Goal: Information Seeking & Learning: Compare options

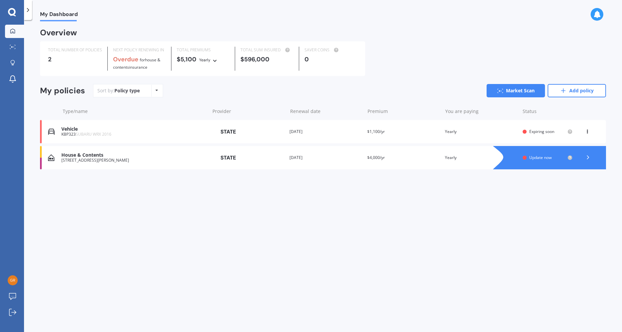
click at [588, 132] on icon at bounding box center [587, 130] width 5 height 4
click at [588, 132] on div "View option" at bounding box center [573, 132] width 66 height 12
click at [514, 90] on link "Market Scan" at bounding box center [516, 90] width 58 height 13
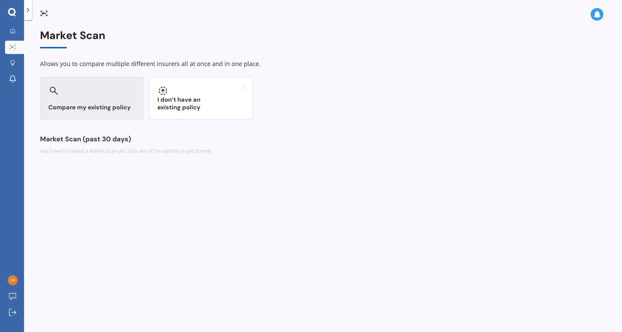
click at [64, 102] on div "Compare my existing policy" at bounding box center [92, 98] width 104 height 43
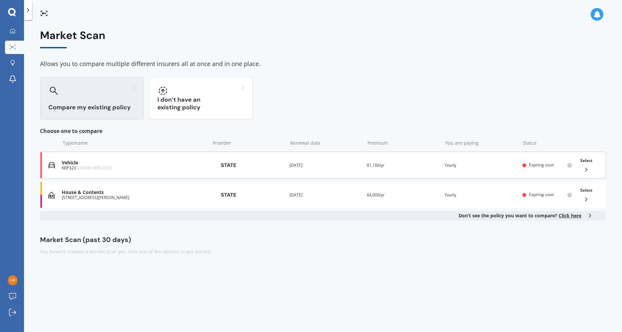
click at [406, 170] on div "Vehicle KBP323 SUBARU WRX 2016 Provider Renewal date [DATE] Premium $1,100/yr Y…" at bounding box center [323, 165] width 566 height 27
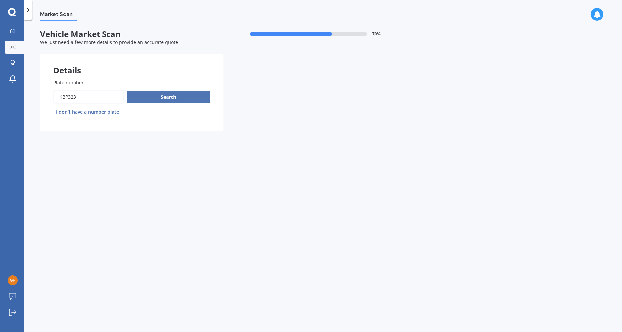
click at [171, 95] on button "Search" at bounding box center [168, 97] width 83 height 13
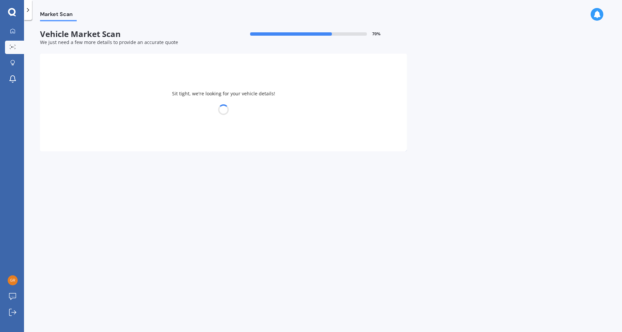
select select "SUBARU"
select select "WRX"
select select "22"
select select "04"
select select "1972"
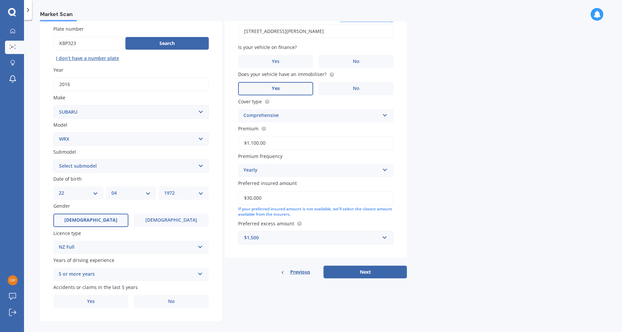
scroll to position [60, 0]
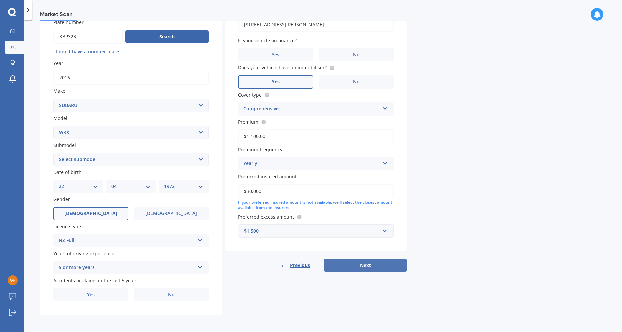
click at [366, 265] on button "Next" at bounding box center [364, 265] width 83 height 13
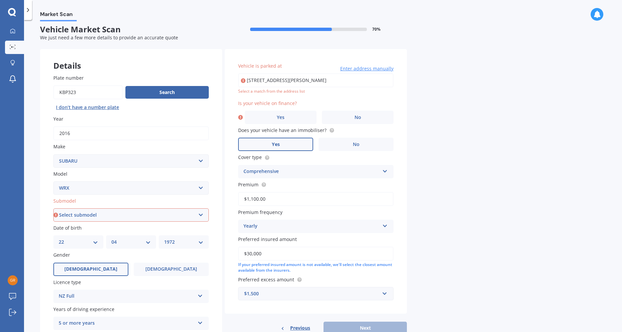
scroll to position [0, 0]
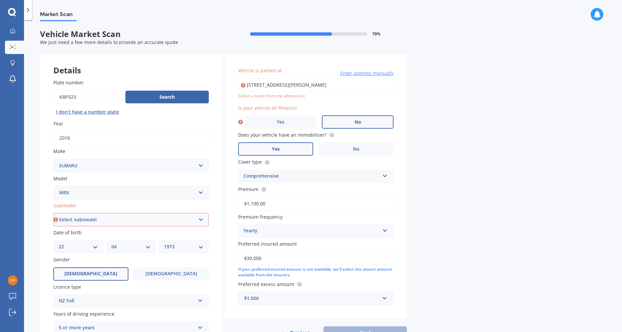
click at [374, 122] on label "No" at bounding box center [358, 121] width 72 height 13
click at [0, 0] on input "No" at bounding box center [0, 0] width 0 height 0
click at [264, 87] on input "[STREET_ADDRESS][PERSON_NAME]" at bounding box center [315, 85] width 155 height 14
type input "[STREET_ADDRESS][PERSON_NAME]"
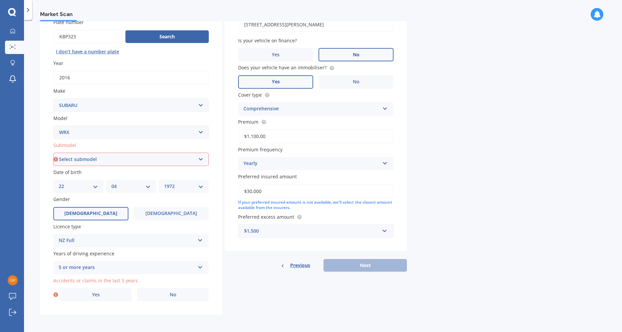
scroll to position [27, 0]
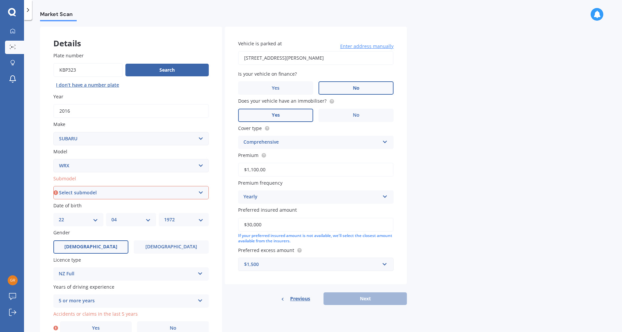
click at [202, 192] on select "Select submodel S4" at bounding box center [130, 192] width 155 height 13
click at [106, 179] on label "Submodel" at bounding box center [129, 178] width 153 height 7
click at [106, 186] on select "Select submodel S4" at bounding box center [130, 192] width 155 height 13
click at [201, 166] on select "Select model BRZ Crosstrek Dex Exiga Forester Impreza Justy Legacy Leone levorg…" at bounding box center [130, 165] width 155 height 13
click at [63, 167] on select "Select model BRZ Crosstrek Dex Exiga Forester Impreza Justy Legacy Leone levorg…" at bounding box center [130, 165] width 155 height 13
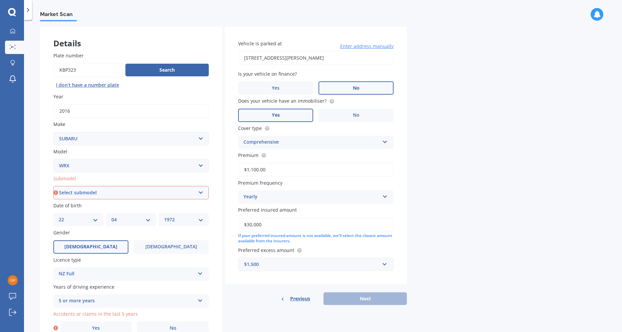
click at [200, 191] on select "Select submodel S4" at bounding box center [130, 192] width 155 height 13
select select "S4"
click at [53, 186] on select "Select submodel S4" at bounding box center [130, 192] width 155 height 13
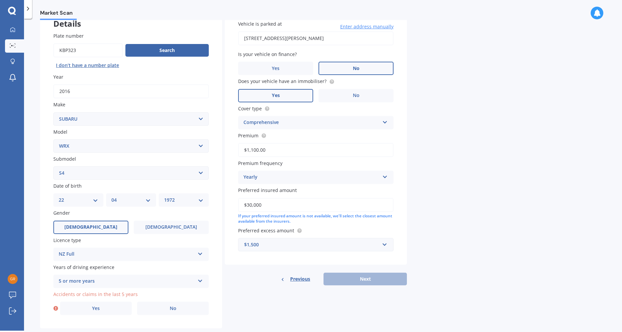
scroll to position [60, 0]
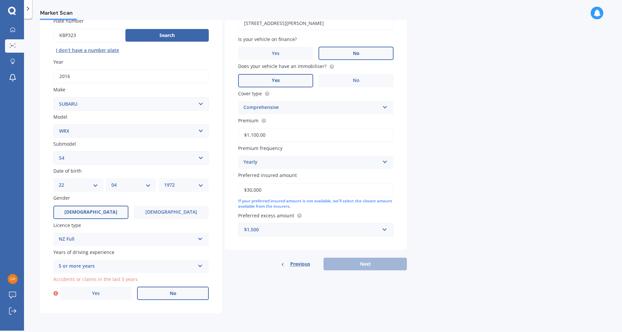
click at [182, 293] on label "No" at bounding box center [173, 293] width 72 height 13
click at [0, 0] on input "No" at bounding box center [0, 0] width 0 height 0
click at [364, 262] on button "Next" at bounding box center [364, 264] width 83 height 13
select select "22"
select select "04"
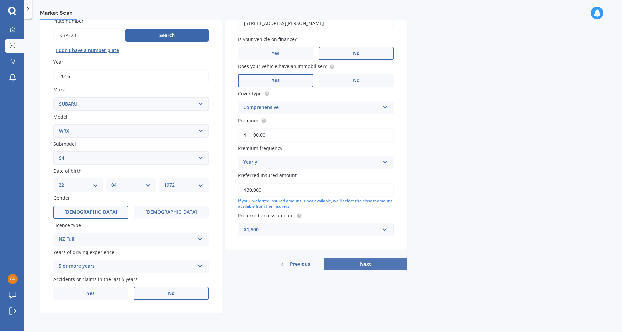
select select "1972"
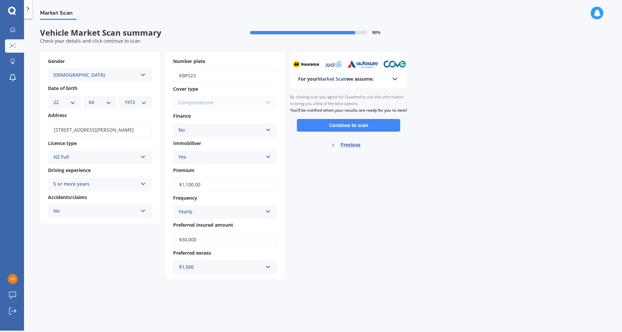
scroll to position [0, 0]
click at [334, 130] on button "Continue to scan" at bounding box center [348, 125] width 103 height 13
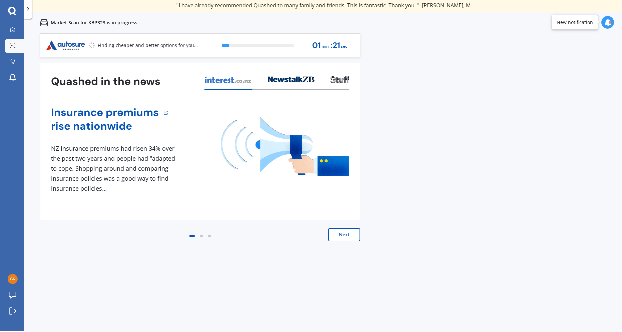
click at [340, 234] on button "Next" at bounding box center [344, 234] width 32 height 13
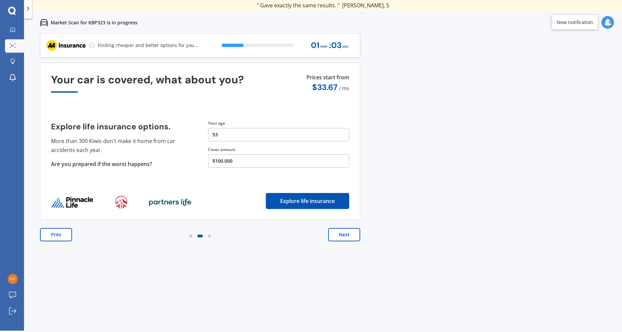
click at [344, 234] on button "Next" at bounding box center [344, 234] width 32 height 13
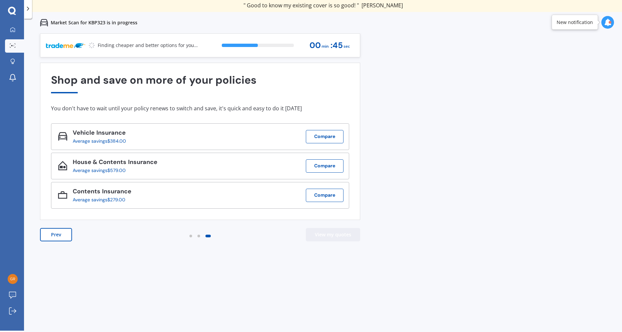
click at [325, 235] on button "View my quotes" at bounding box center [333, 234] width 54 height 13
click at [319, 137] on button "Compare" at bounding box center [325, 136] width 38 height 13
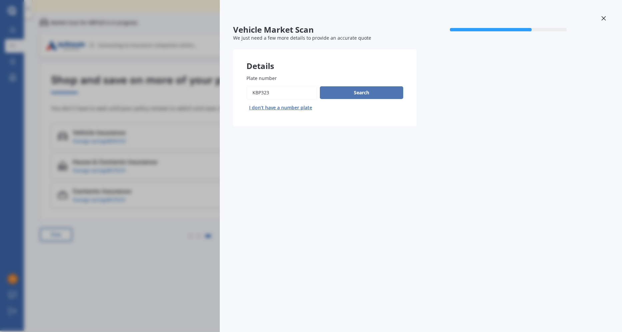
click at [367, 93] on button "Search" at bounding box center [361, 92] width 83 height 13
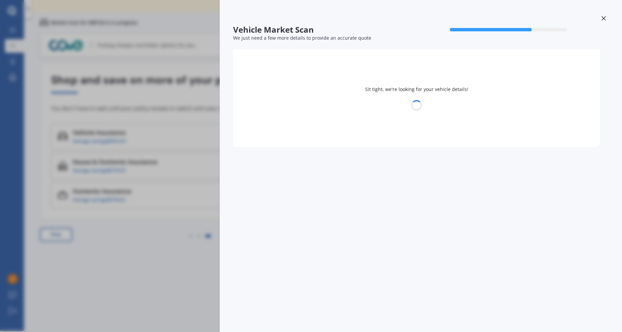
select select "SUBARU"
select select "WRX"
select select "22"
select select "04"
select select "1972"
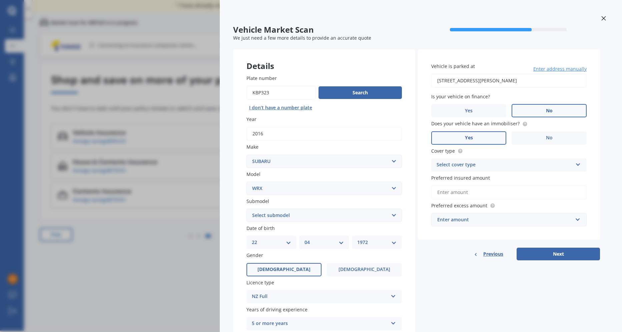
click at [601, 16] on icon at bounding box center [603, 18] width 5 height 5
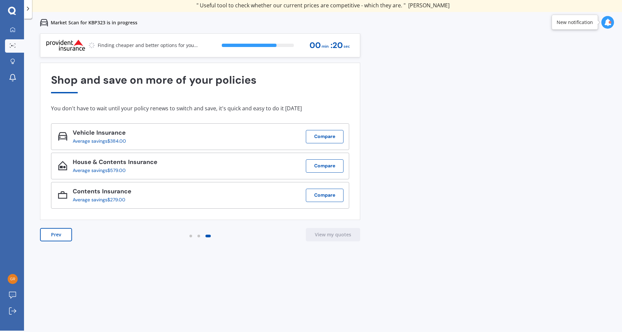
click at [74, 133] on div "Vehicle Insurance" at bounding box center [102, 133] width 59 height 9
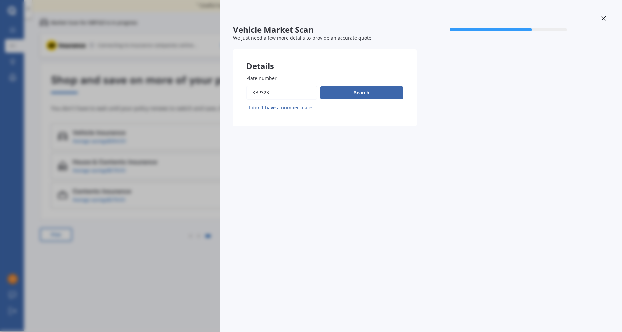
drag, startPoint x: 603, startPoint y: 19, endPoint x: 581, endPoint y: 24, distance: 23.1
click at [603, 18] on icon at bounding box center [603, 18] width 4 height 4
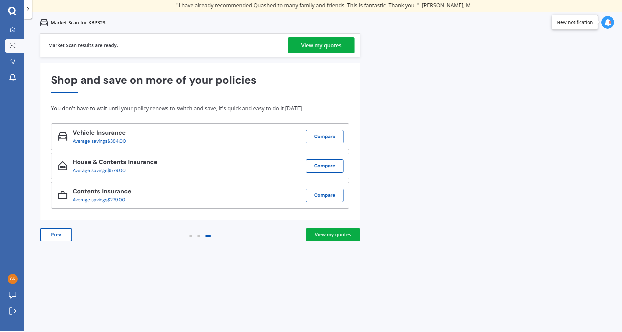
click at [333, 235] on div "View my quotes" at bounding box center [333, 234] width 36 height 7
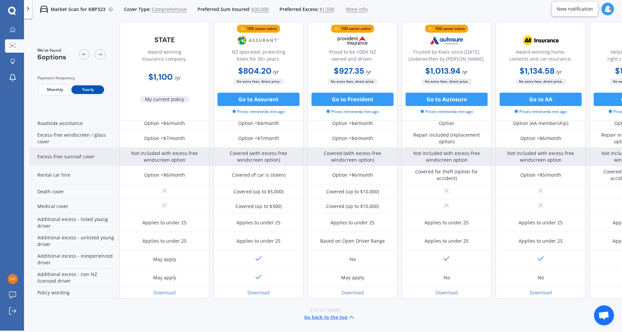
scroll to position [209, 0]
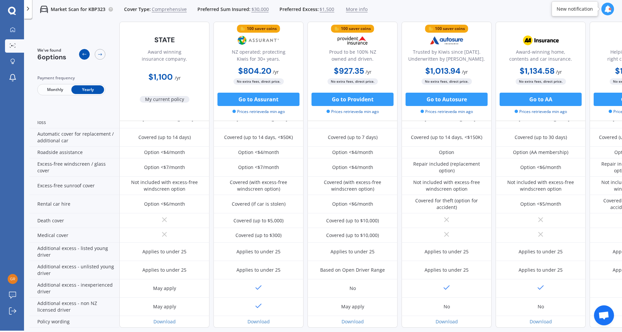
click at [85, 54] on icon at bounding box center [84, 54] width 4 height 2
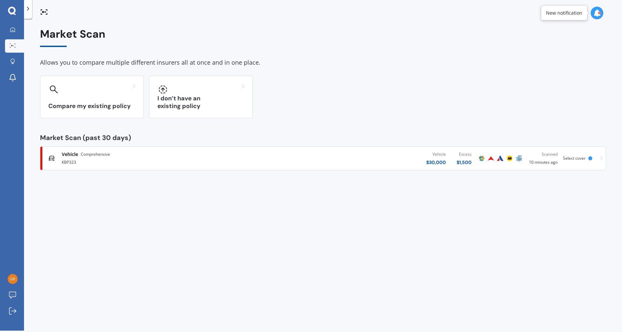
click at [392, 161] on div "Vehicle $ 30,000 Excess $ 1,500" at bounding box center [370, 158] width 214 height 20
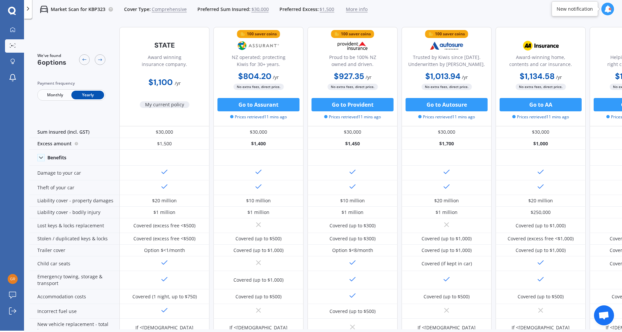
click at [166, 104] on span "My current policy" at bounding box center [165, 104] width 50 height 7
click at [10, 30] on div at bounding box center [13, 30] width 10 height 6
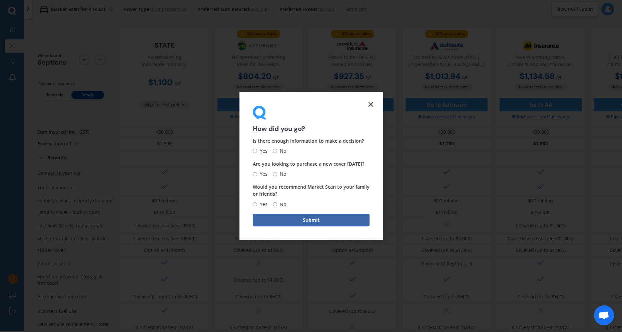
click at [374, 104] on icon at bounding box center [371, 104] width 8 height 8
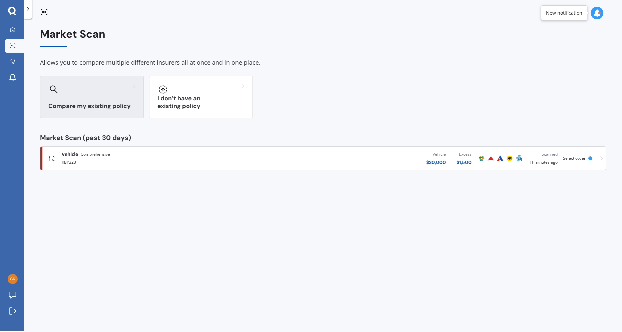
click at [96, 97] on div "Compare my existing policy" at bounding box center [92, 97] width 104 height 43
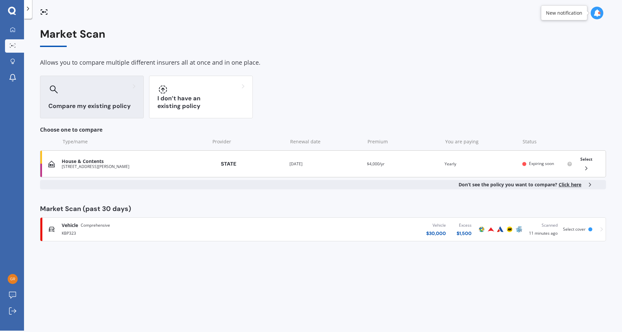
click at [195, 164] on div "[STREET_ADDRESS][PERSON_NAME]" at bounding box center [134, 166] width 145 height 5
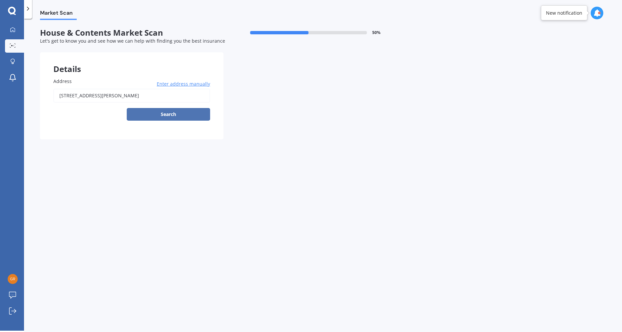
click at [168, 111] on button "Search" at bounding box center [168, 114] width 83 height 13
type input "[STREET_ADDRESS][PERSON_NAME]"
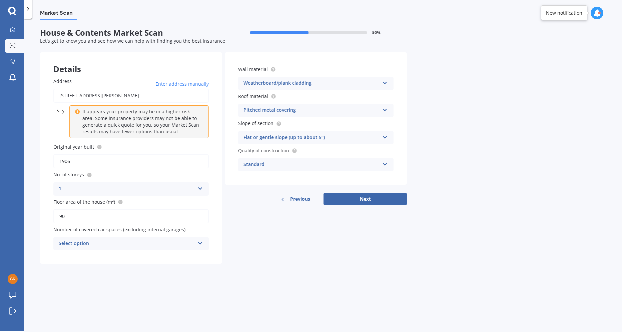
click at [87, 161] on input "1906" at bounding box center [130, 161] width 155 height 14
type input "1976"
click at [88, 217] on input "90" at bounding box center [130, 216] width 155 height 14
type input "9"
type input "120"
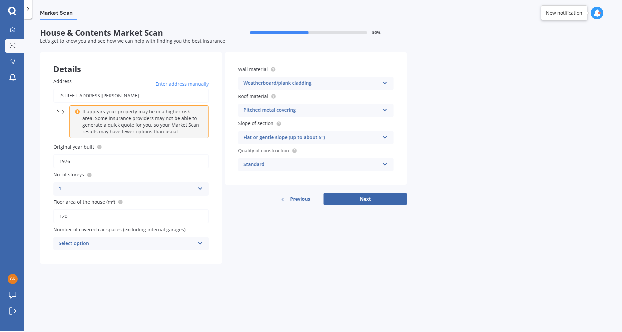
click at [200, 243] on icon at bounding box center [200, 242] width 6 height 5
click at [63, 269] on div "1" at bounding box center [131, 269] width 155 height 12
click at [262, 84] on div "Weatherboard/plank cladding" at bounding box center [311, 83] width 136 height 8
drag, startPoint x: 394, startPoint y: 158, endPoint x: 389, endPoint y: 126, distance: 33.1
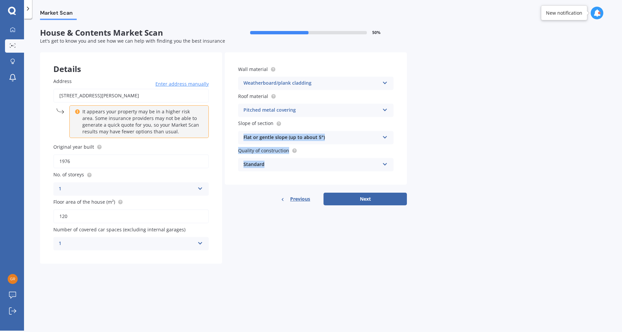
click at [389, 126] on div "Wall material Weatherboard/plank cladding Artificial weatherboard/plank claddin…" at bounding box center [316, 118] width 182 height 132
click at [309, 108] on div "Pitched metal covering" at bounding box center [311, 110] width 136 height 8
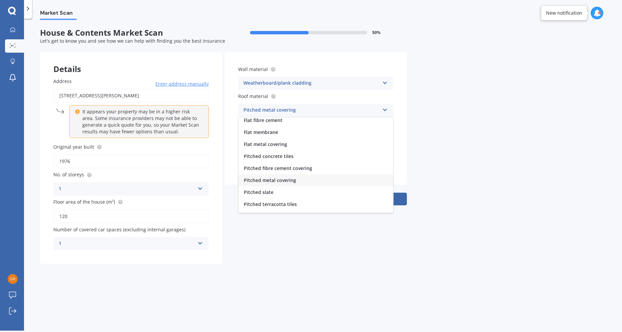
scroll to position [0, 0]
click at [429, 85] on div "Market Scan House & Contents Market Scan 50 % Let's get to know you and see how…" at bounding box center [323, 176] width 598 height 312
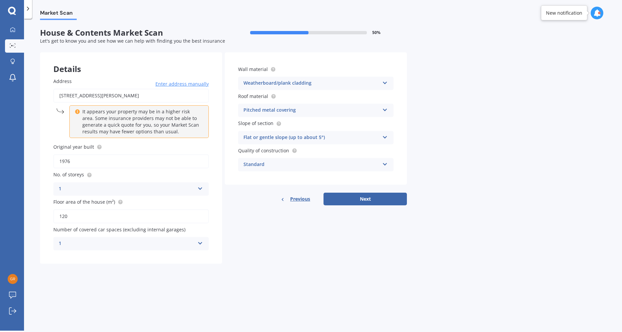
click at [386, 81] on icon at bounding box center [385, 81] width 6 height 5
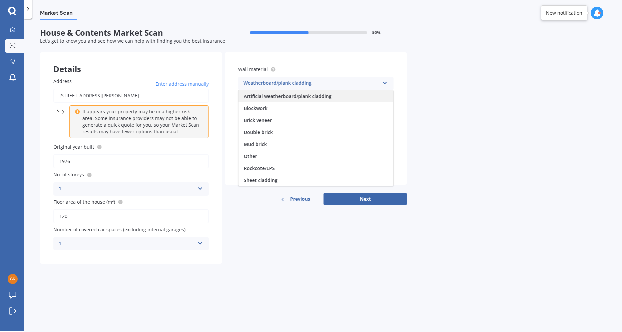
click at [265, 96] on span "Artificial weatherboard/plank cladding" at bounding box center [288, 96] width 88 height 6
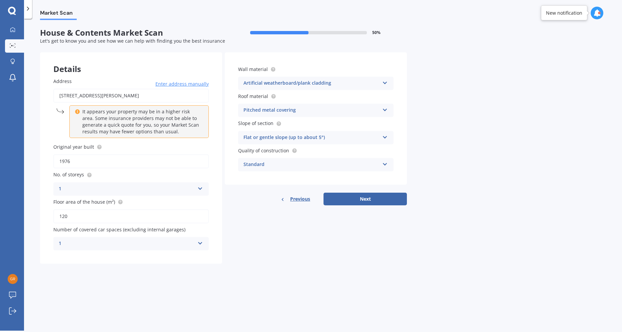
click at [384, 110] on icon at bounding box center [385, 108] width 6 height 5
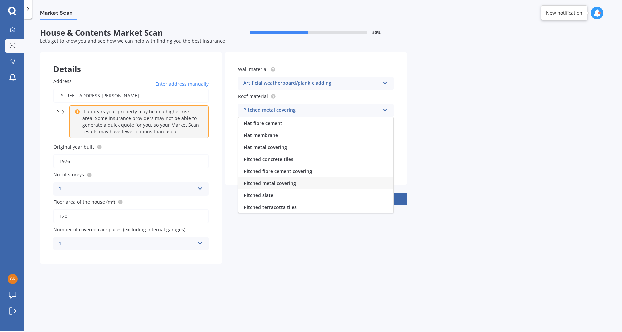
click at [271, 183] on span "Pitched metal covering" at bounding box center [270, 183] width 52 height 6
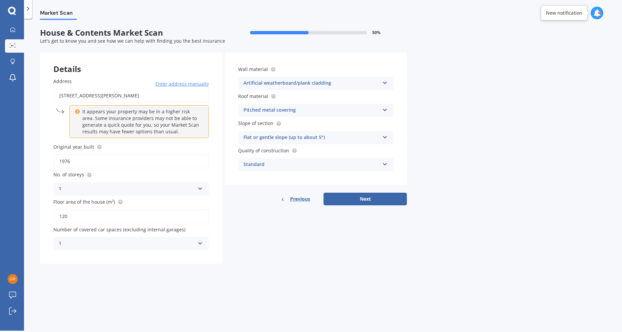
click at [385, 137] on icon at bounding box center [385, 136] width 6 height 5
click at [284, 148] on span "Flat or gentle slope (up to about 5°)" at bounding box center [284, 150] width 81 height 6
click at [383, 162] on icon at bounding box center [385, 163] width 6 height 5
click at [249, 176] on span "Standard" at bounding box center [254, 177] width 21 height 6
click at [368, 197] on button "Next" at bounding box center [364, 199] width 83 height 13
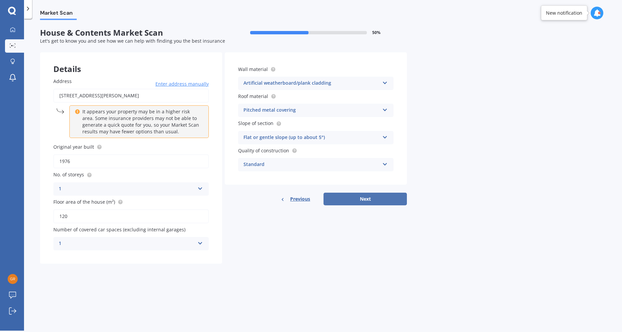
select select "22"
select select "04"
select select "1972"
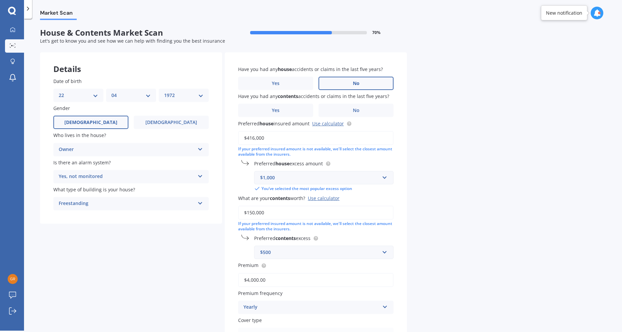
click at [357, 82] on span "No" at bounding box center [356, 84] width 7 height 6
click at [0, 0] on input "No" at bounding box center [0, 0] width 0 height 0
click at [352, 108] on label "No" at bounding box center [355, 110] width 75 height 13
click at [0, 0] on input "No" at bounding box center [0, 0] width 0 height 0
click at [386, 177] on input "text" at bounding box center [321, 177] width 133 height 13
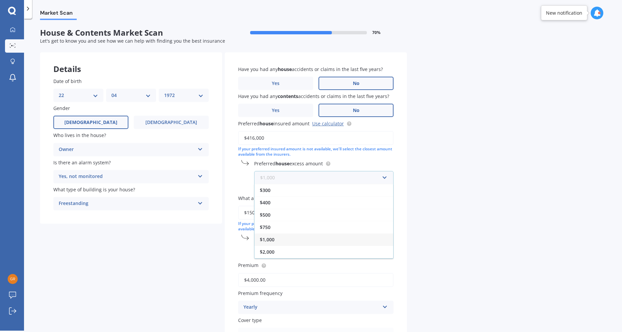
click at [386, 177] on input "text" at bounding box center [321, 177] width 133 height 13
click at [411, 163] on div "Market Scan House & Contents Market Scan 70 % Let's get to know you and see how…" at bounding box center [323, 176] width 598 height 312
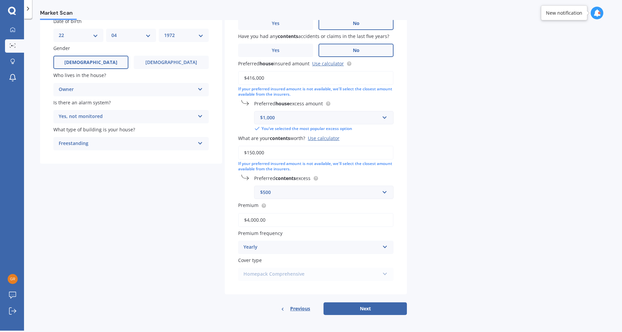
scroll to position [62, 0]
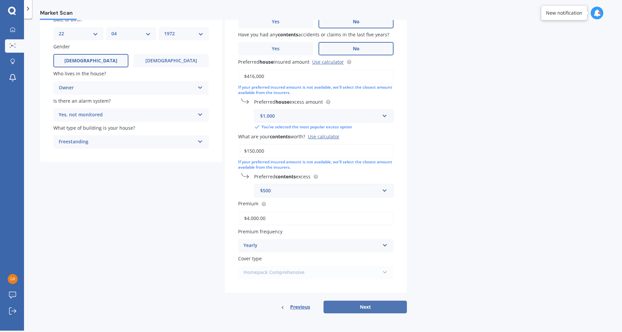
click at [357, 305] on button "Next" at bounding box center [364, 307] width 83 height 13
select select "22"
select select "04"
select select "1972"
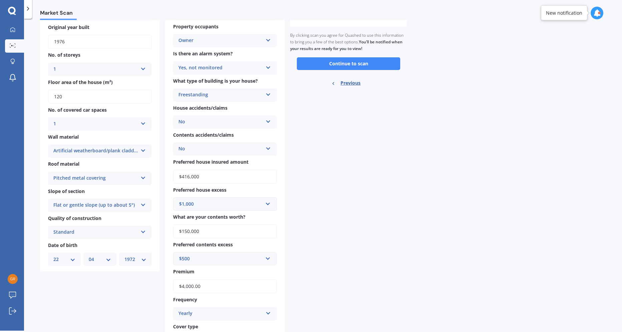
scroll to position [0, 0]
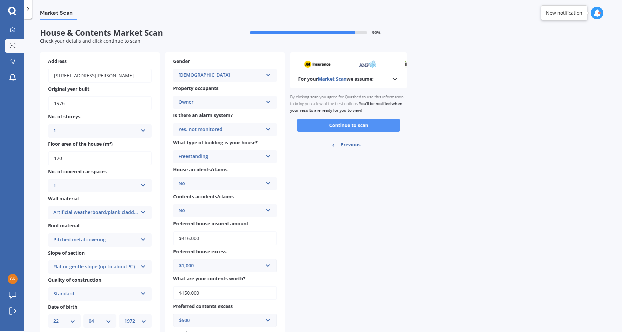
click at [345, 125] on button "Continue to scan" at bounding box center [348, 125] width 103 height 13
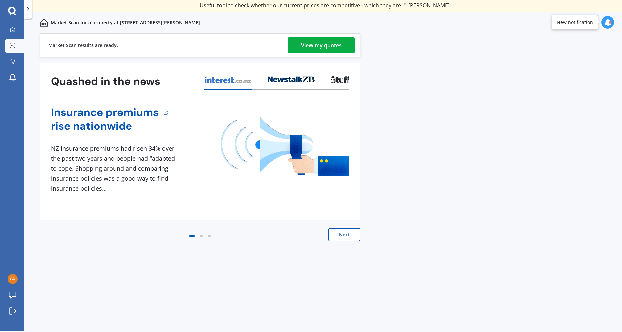
click at [338, 237] on button "Next" at bounding box center [344, 234] width 32 height 13
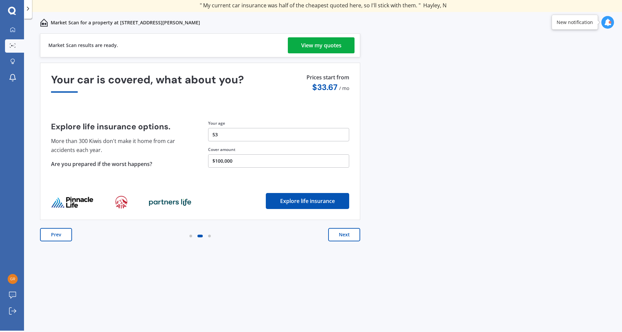
click at [328, 42] on div "View my quotes" at bounding box center [321, 45] width 40 height 16
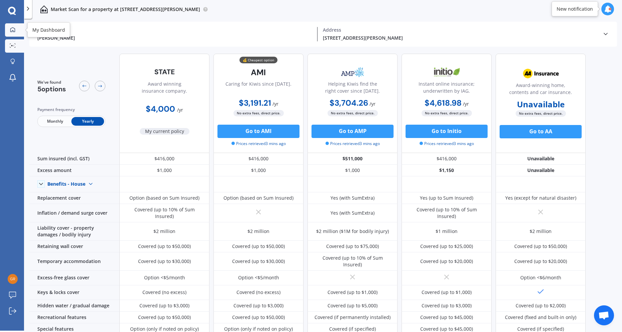
click at [14, 25] on link "My Dashboard" at bounding box center [14, 29] width 19 height 13
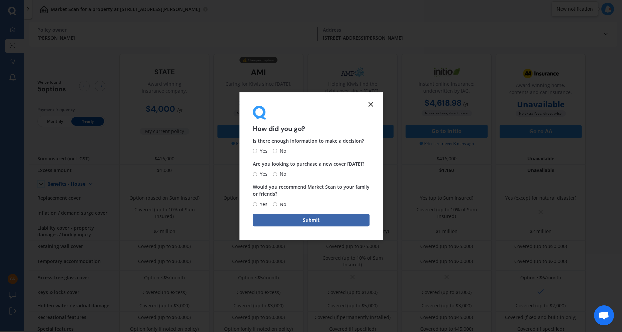
click at [369, 101] on icon at bounding box center [371, 104] width 8 height 8
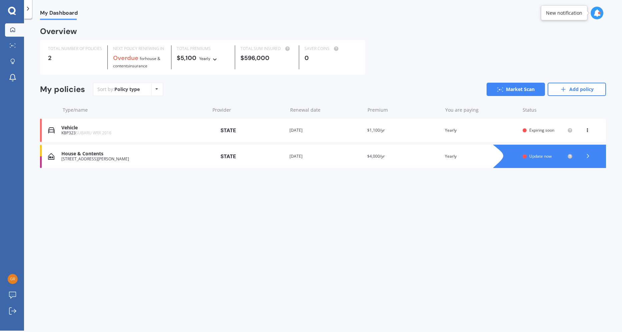
click at [175, 132] on div "KBP323 SUBARU WRX 2016" at bounding box center [133, 133] width 145 height 5
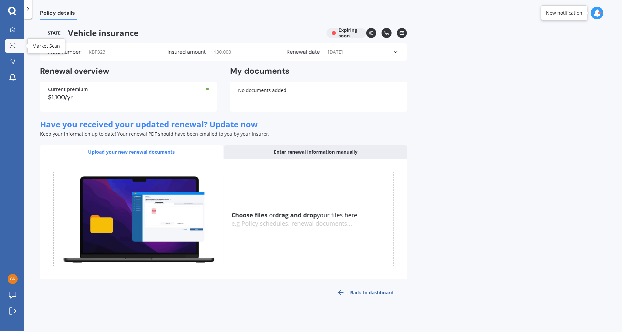
click at [8, 43] on div at bounding box center [13, 45] width 10 height 5
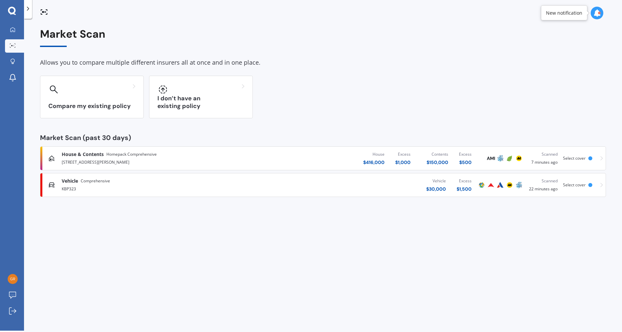
click at [381, 185] on div "Vehicle $ 30,000 Excess $ 1,500" at bounding box center [370, 185] width 214 height 20
